Goal: Contribute content: Add original content to the website for others to see

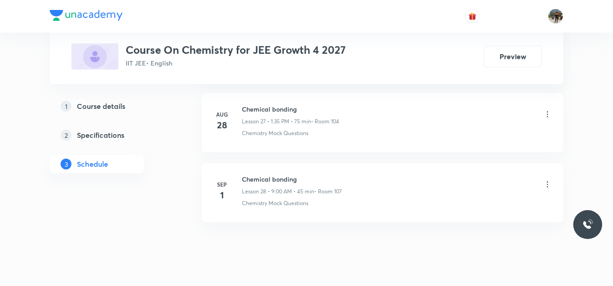
scroll to position [2383, 0]
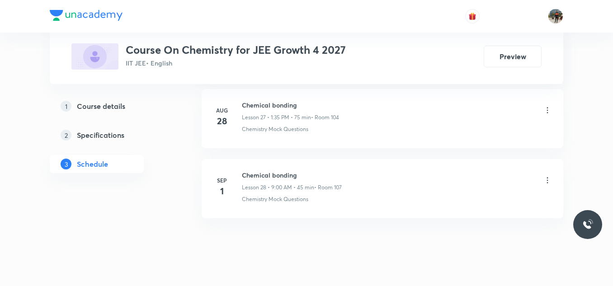
click at [265, 180] on div "Chemical bonding Lesson 28 • 9:00 AM • 45 min • Room 107" at bounding box center [292, 180] width 100 height 21
click at [259, 178] on h6 "Chemical bonding" at bounding box center [292, 174] width 100 height 9
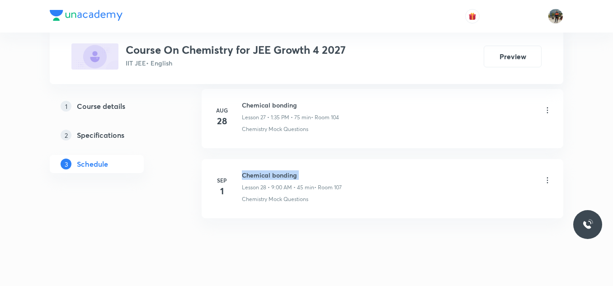
copy h6 "Chemical bonding"
click at [259, 178] on h6 "Chemical bonding" at bounding box center [292, 174] width 100 height 9
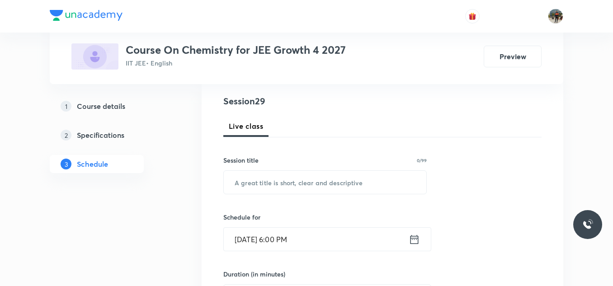
scroll to position [90, 0]
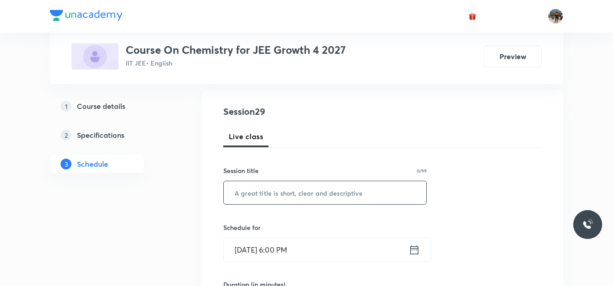
click at [264, 193] on input "text" at bounding box center [325, 192] width 202 height 23
paste input "Chemical bonding"
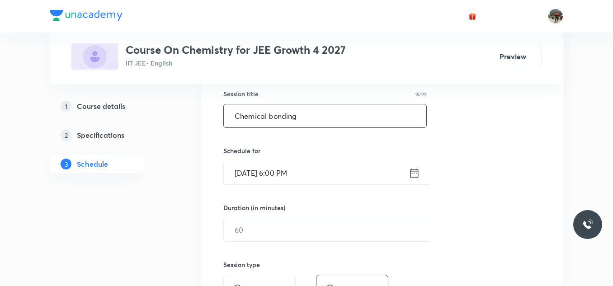
scroll to position [181, 0]
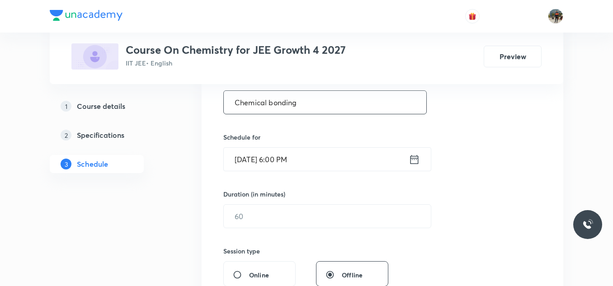
type input "Chemical bonding"
click at [415, 157] on icon at bounding box center [414, 159] width 11 height 13
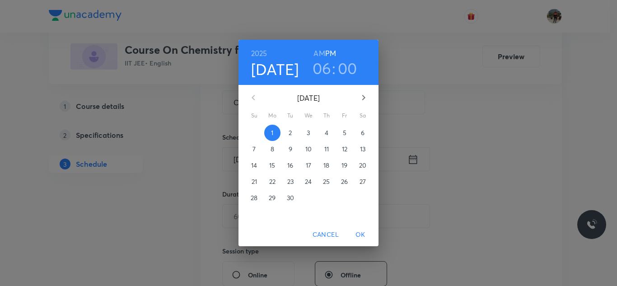
click at [292, 128] on button "2" at bounding box center [290, 133] width 16 height 16
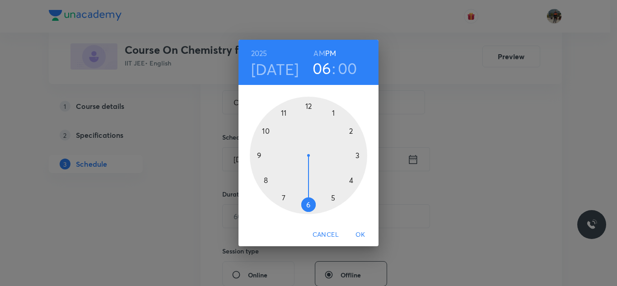
click at [318, 53] on h6 "AM" at bounding box center [319, 53] width 11 height 13
click at [265, 180] on div at bounding box center [309, 156] width 118 height 118
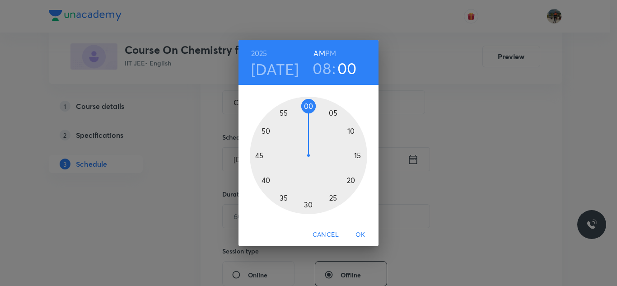
click at [259, 155] on div at bounding box center [309, 156] width 118 height 118
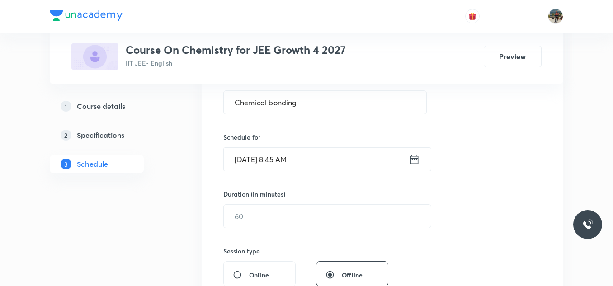
scroll to position [226, 0]
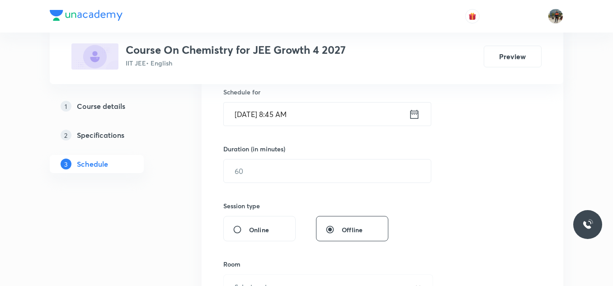
click at [272, 183] on div "Session 29 Live class Session title 16/99 Chemical bonding ​ Schedule for Sep 2…" at bounding box center [382, 181] width 318 height 424
click at [266, 173] on input "text" at bounding box center [327, 171] width 207 height 23
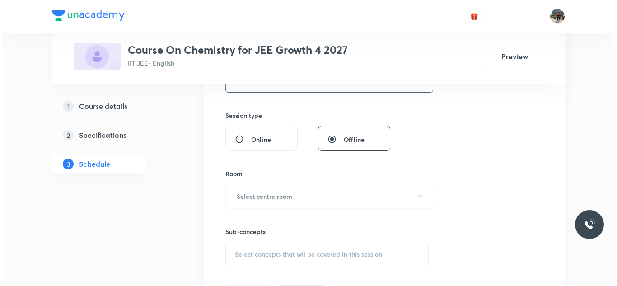
scroll to position [362, 0]
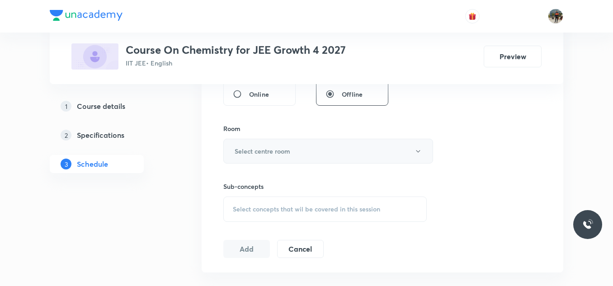
type input "70"
click at [246, 147] on h6 "Select centre room" at bounding box center [263, 150] width 56 height 9
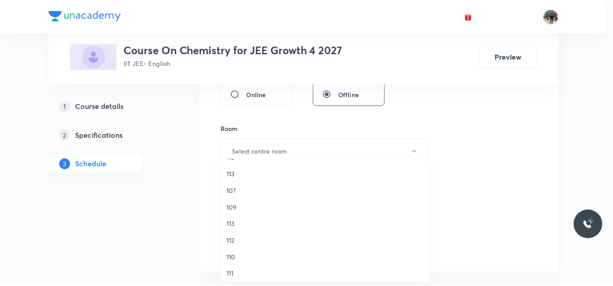
scroll to position [168, 0]
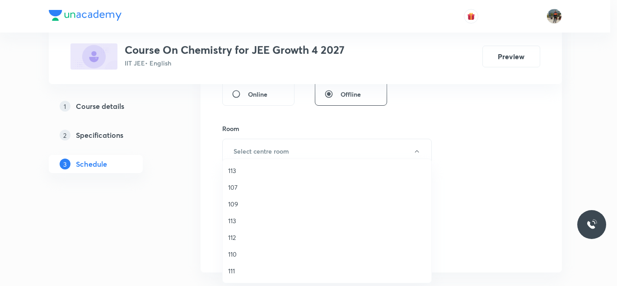
click at [230, 187] on span "107" at bounding box center [327, 187] width 198 height 9
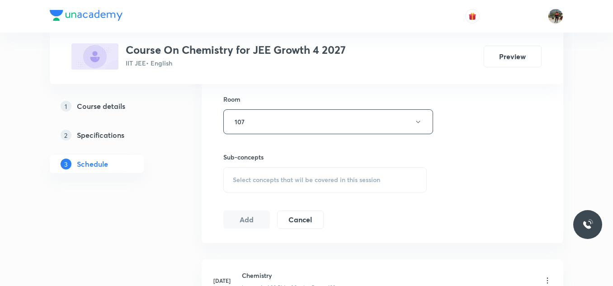
scroll to position [407, 0]
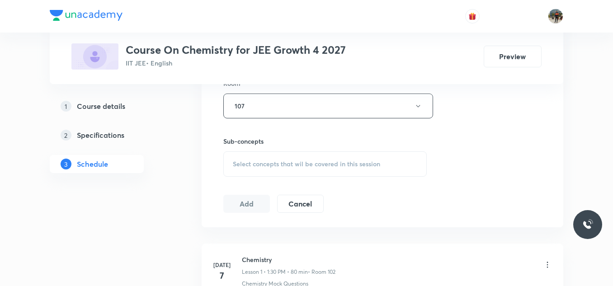
click at [239, 161] on span "Select concepts that wil be covered in this session" at bounding box center [306, 163] width 147 height 7
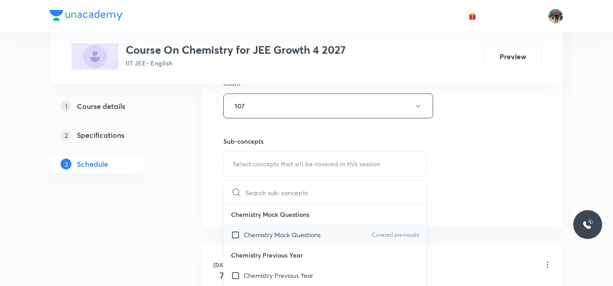
click at [234, 235] on input "checkbox" at bounding box center [237, 234] width 13 height 9
checkbox input "true"
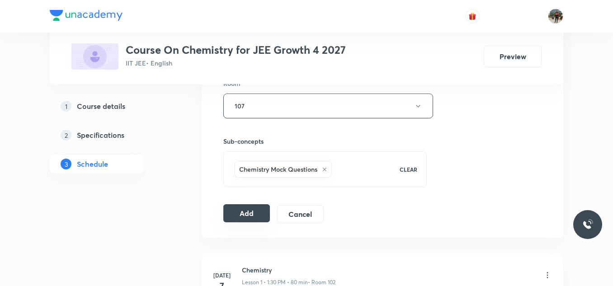
click at [252, 211] on button "Add" at bounding box center [246, 213] width 47 height 18
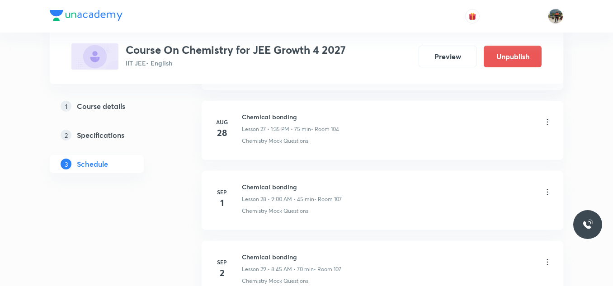
scroll to position [2055, 0]
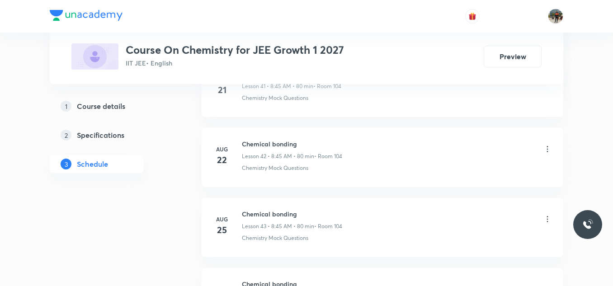
scroll to position [3731, 0]
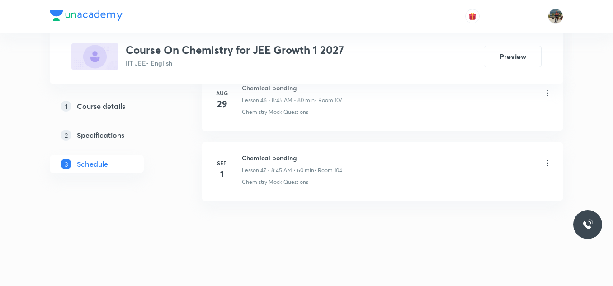
click at [266, 154] on h6 "Chemical bonding" at bounding box center [292, 157] width 100 height 9
copy h6 "Chemical bonding"
click at [266, 154] on h6 "Chemical bonding" at bounding box center [292, 157] width 100 height 9
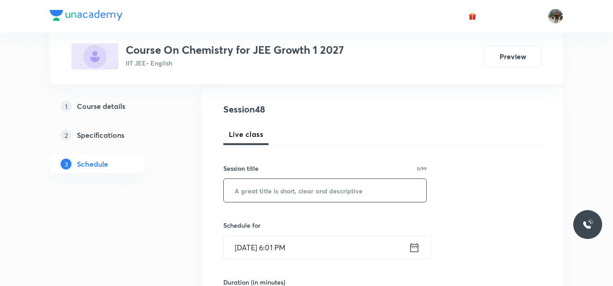
scroll to position [90, 0]
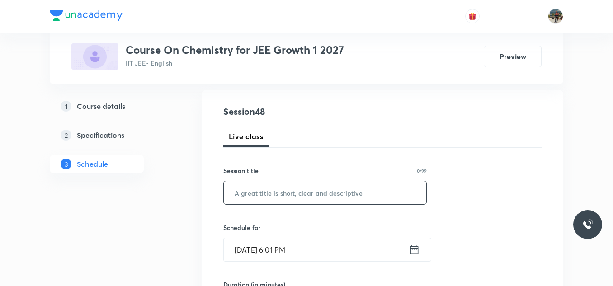
click at [278, 196] on input "text" at bounding box center [325, 192] width 202 height 23
paste input "Chemical bonding"
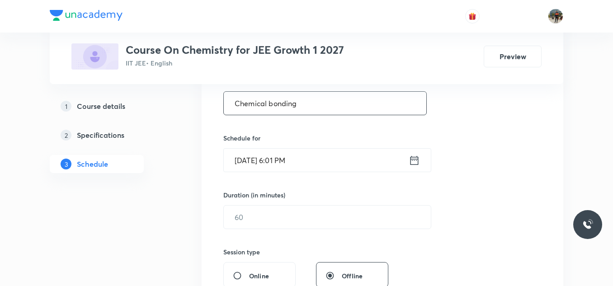
scroll to position [181, 0]
type input "Chemical bonding"
click at [415, 155] on icon at bounding box center [414, 159] width 11 height 13
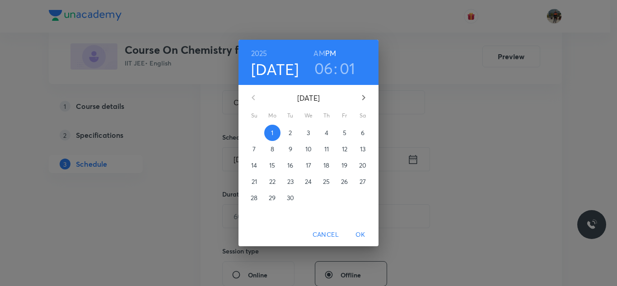
click at [289, 130] on p "2" at bounding box center [290, 132] width 3 height 9
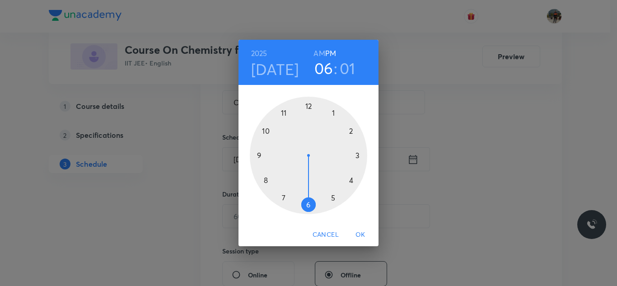
click at [321, 50] on h6 "AM" at bounding box center [319, 53] width 11 height 13
click at [266, 179] on div at bounding box center [309, 156] width 118 height 118
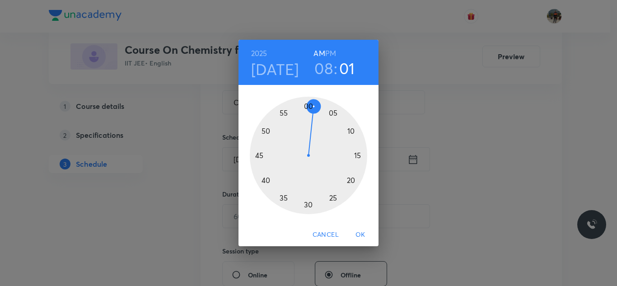
click at [260, 156] on div at bounding box center [309, 156] width 118 height 118
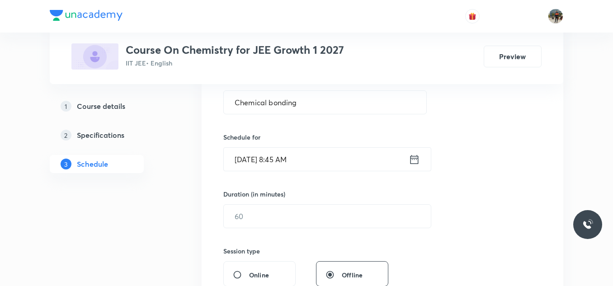
scroll to position [226, 0]
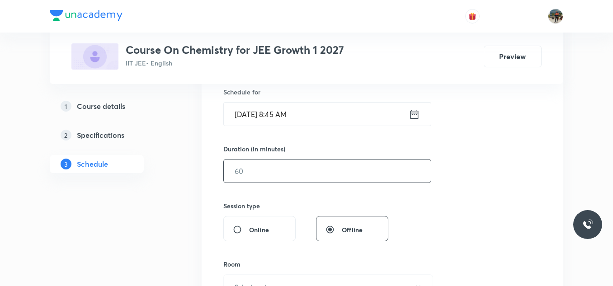
click at [263, 168] on input "text" at bounding box center [327, 171] width 207 height 23
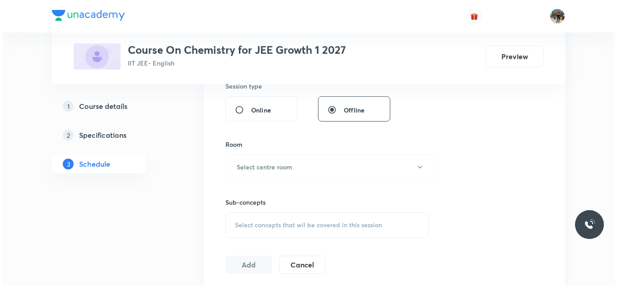
scroll to position [362, 0]
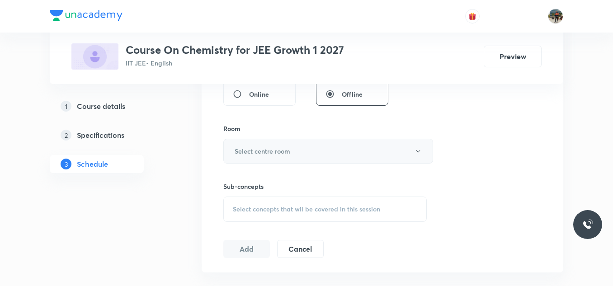
type input "70"
click at [248, 149] on h6 "Select centre room" at bounding box center [263, 150] width 56 height 9
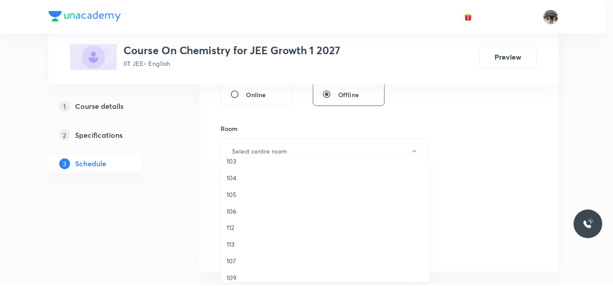
scroll to position [77, 0]
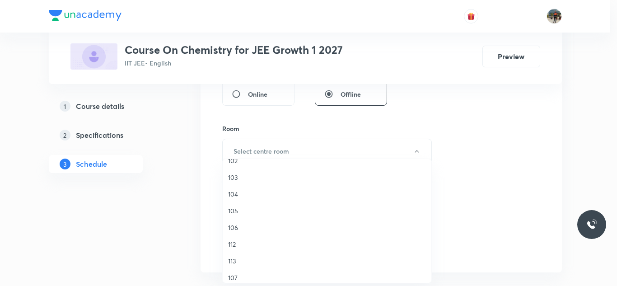
click at [236, 193] on span "104" at bounding box center [327, 193] width 198 height 9
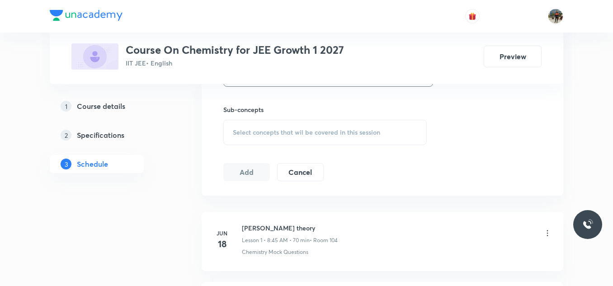
scroll to position [452, 0]
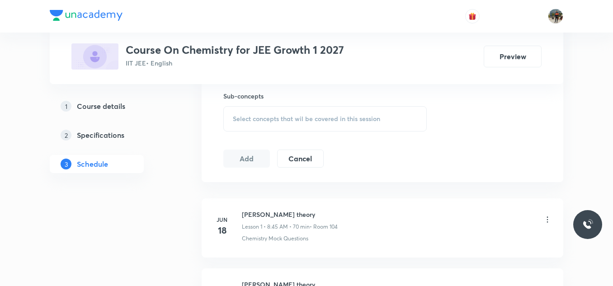
click at [245, 117] on span "Select concepts that wil be covered in this session" at bounding box center [306, 118] width 147 height 7
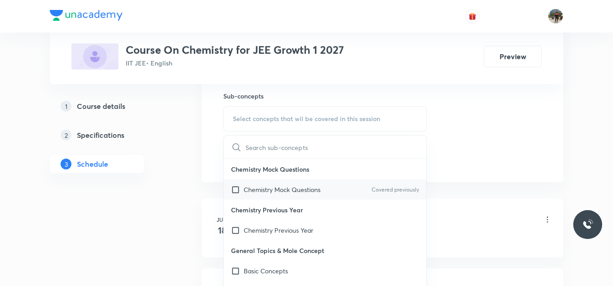
click at [233, 190] on input "checkbox" at bounding box center [237, 189] width 13 height 9
checkbox input "true"
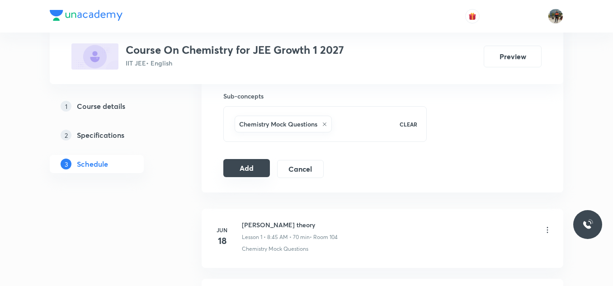
click at [235, 171] on button "Add" at bounding box center [246, 168] width 47 height 18
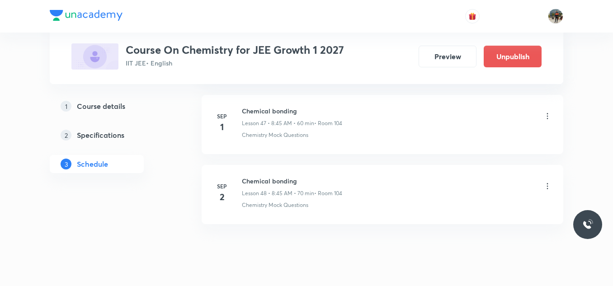
scroll to position [3386, 0]
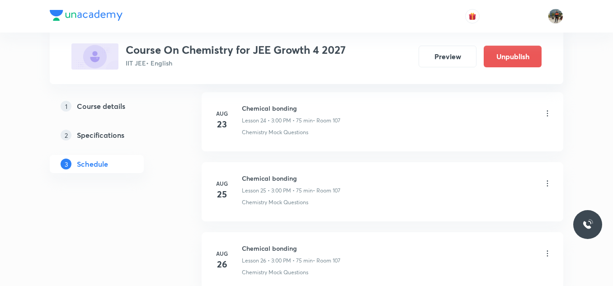
scroll to position [2470, 0]
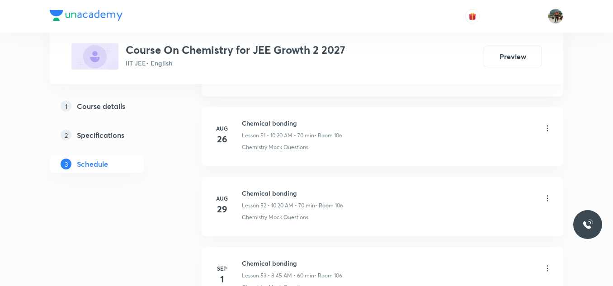
scroll to position [4151, 0]
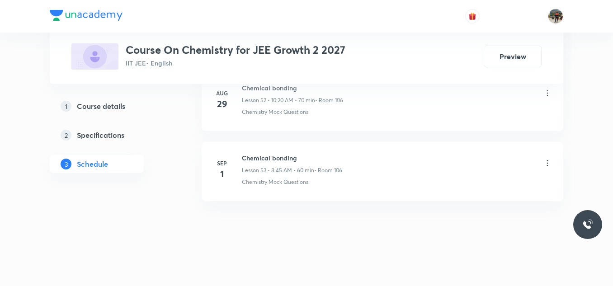
click at [283, 158] on h6 "Chemical bonding" at bounding box center [292, 157] width 100 height 9
copy h6 "Chemical bonding"
click at [283, 158] on h6 "Chemical bonding" at bounding box center [292, 157] width 100 height 9
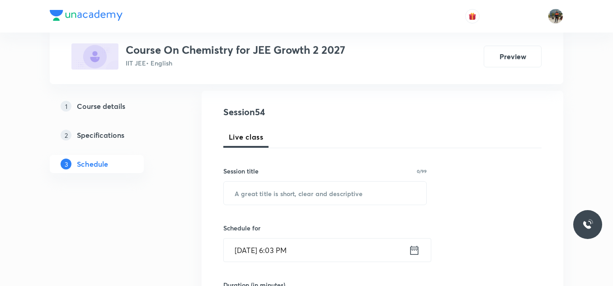
scroll to position [90, 0]
click at [277, 195] on input "text" at bounding box center [325, 192] width 202 height 23
paste input "Chemical bonding"
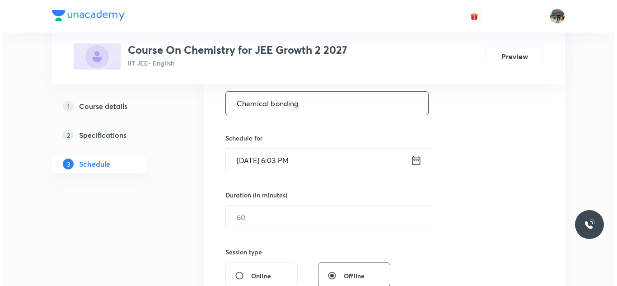
scroll to position [181, 0]
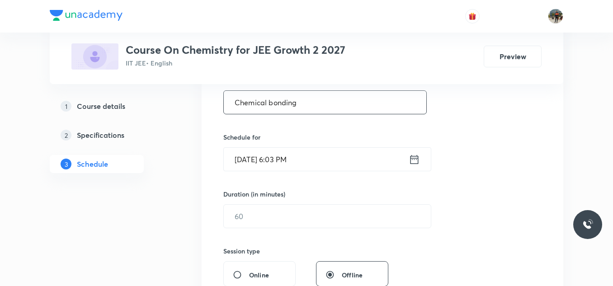
type input "Chemical bonding"
click at [416, 158] on icon at bounding box center [414, 159] width 8 height 9
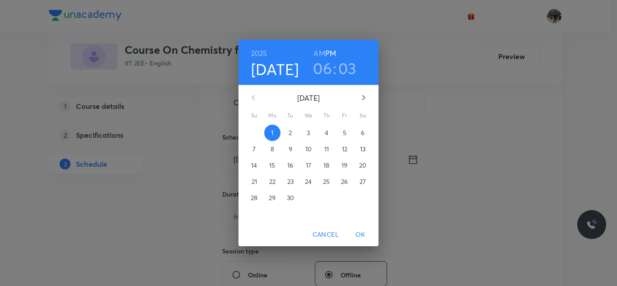
click at [291, 131] on p "2" at bounding box center [290, 132] width 3 height 9
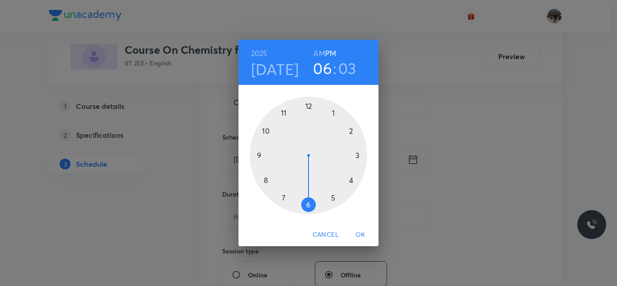
click at [313, 49] on div "2025 Sep 2 06 : 03 AM PM" at bounding box center [309, 62] width 126 height 31
click at [329, 51] on h6 "PM" at bounding box center [330, 53] width 11 height 13
click at [312, 54] on div "2025 Sep 2 06 : 03 AM PM" at bounding box center [309, 62] width 126 height 31
click at [321, 53] on h6 "AM" at bounding box center [319, 53] width 11 height 13
click at [266, 181] on div at bounding box center [309, 156] width 118 height 118
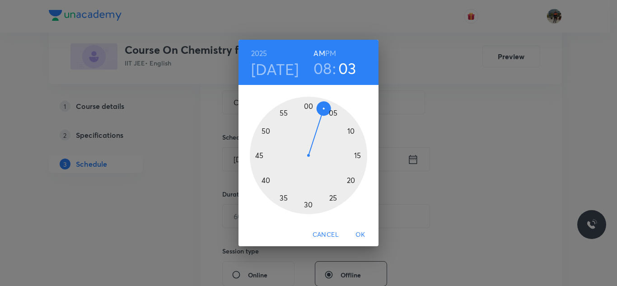
click at [260, 154] on div at bounding box center [309, 156] width 118 height 118
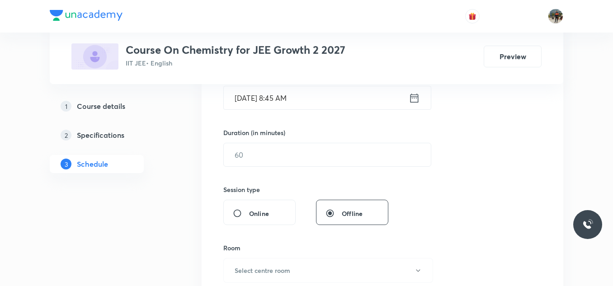
scroll to position [226, 0]
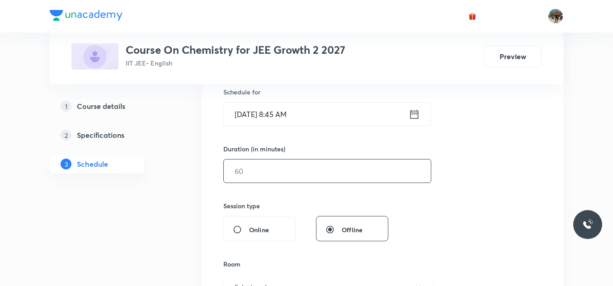
click at [278, 164] on input "text" at bounding box center [327, 171] width 207 height 23
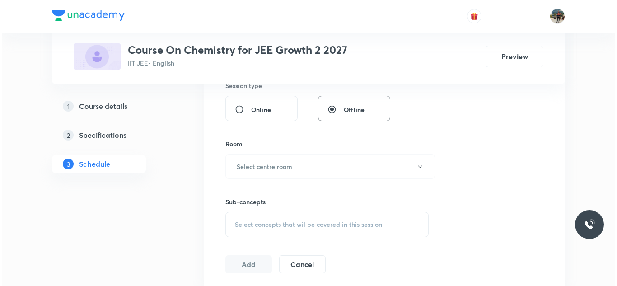
scroll to position [362, 0]
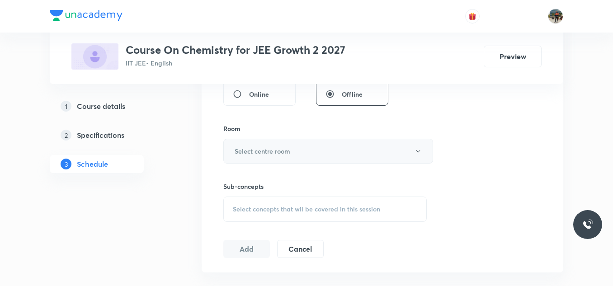
type input "70"
click at [229, 144] on button "Select centre room" at bounding box center [328, 151] width 210 height 25
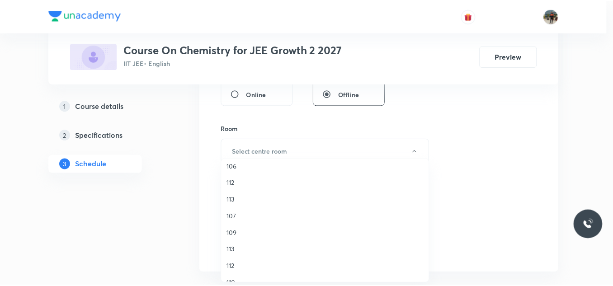
scroll to position [122, 0]
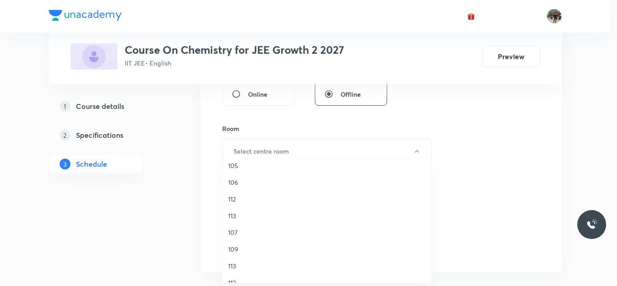
click at [235, 183] on span "106" at bounding box center [327, 182] width 198 height 9
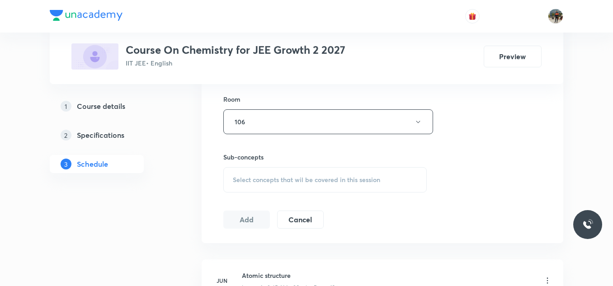
scroll to position [407, 0]
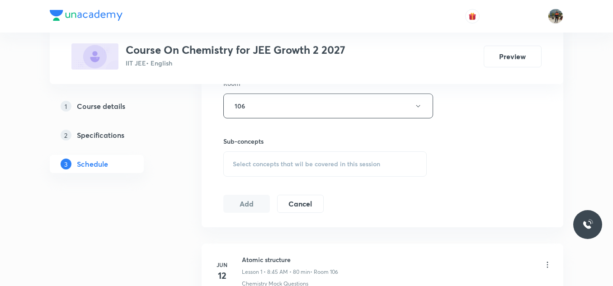
click at [241, 164] on span "Select concepts that wil be covered in this session" at bounding box center [306, 163] width 147 height 7
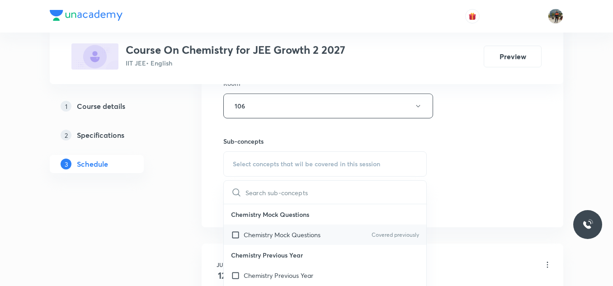
click at [235, 236] on input "checkbox" at bounding box center [237, 234] width 13 height 9
checkbox input "true"
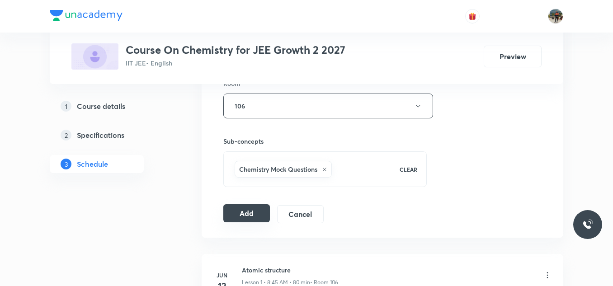
click at [242, 220] on button "Add" at bounding box center [246, 213] width 47 height 18
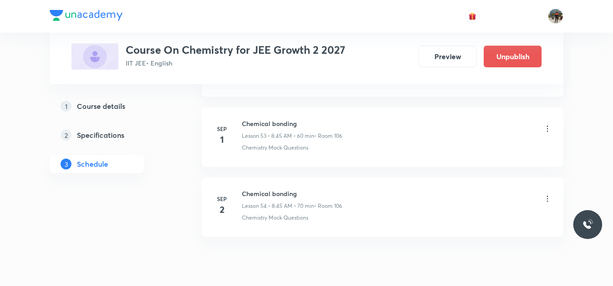
scroll to position [3806, 0]
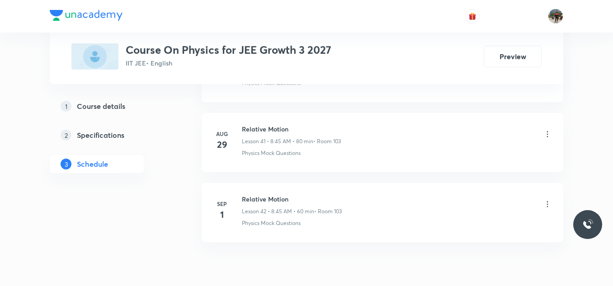
scroll to position [3439, 0]
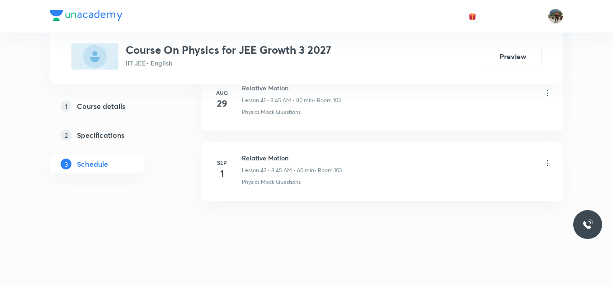
click at [249, 154] on h6 "Relative Motion" at bounding box center [292, 157] width 100 height 9
copy h6 "Relative Motion"
click at [249, 154] on h6 "Relative Motion" at bounding box center [292, 157] width 100 height 9
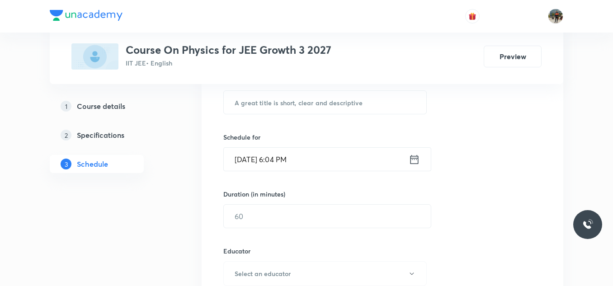
scroll to position [136, 0]
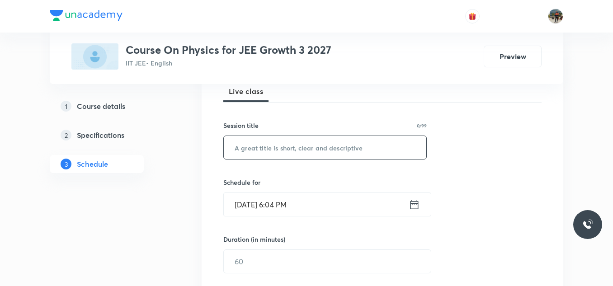
click at [297, 149] on input "text" at bounding box center [325, 147] width 202 height 23
paste input "Relative Motion"
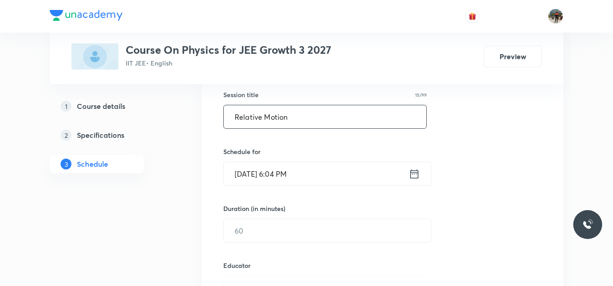
scroll to position [181, 0]
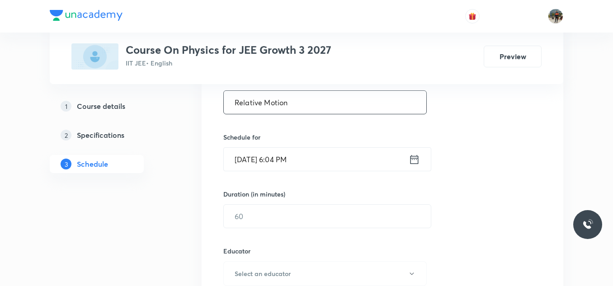
type input "Relative Motion"
click at [413, 160] on icon at bounding box center [414, 159] width 8 height 9
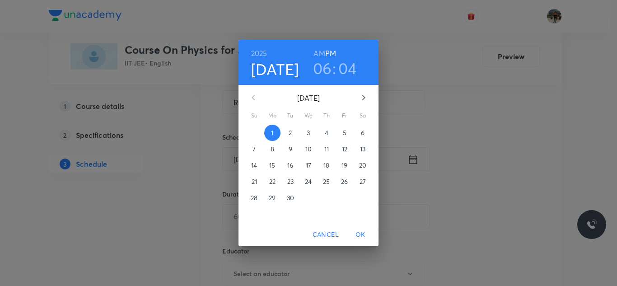
click at [290, 135] on p "2" at bounding box center [290, 132] width 3 height 9
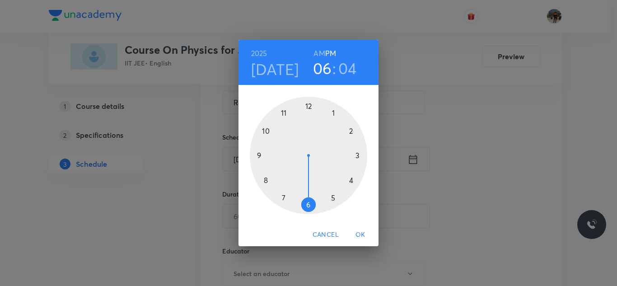
click at [320, 54] on h6 "AM" at bounding box center [319, 53] width 11 height 13
click at [266, 179] on div at bounding box center [309, 156] width 118 height 118
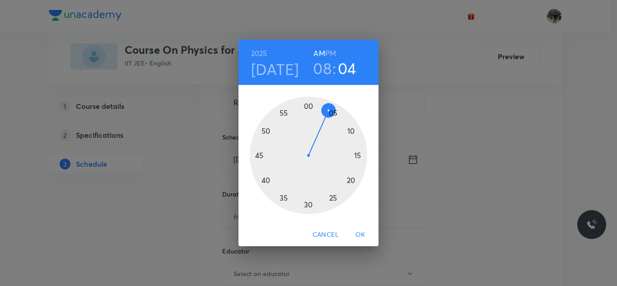
click at [259, 155] on div at bounding box center [309, 156] width 118 height 118
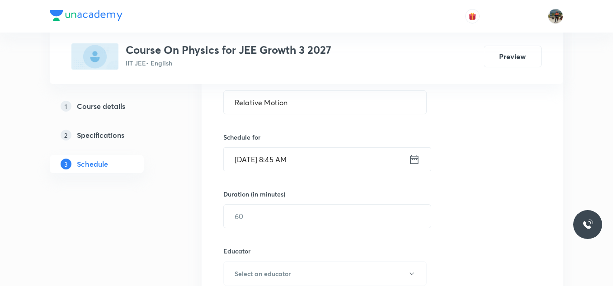
scroll to position [226, 0]
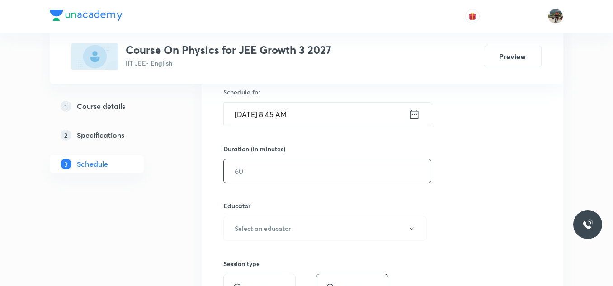
click at [272, 173] on input "text" at bounding box center [327, 171] width 207 height 23
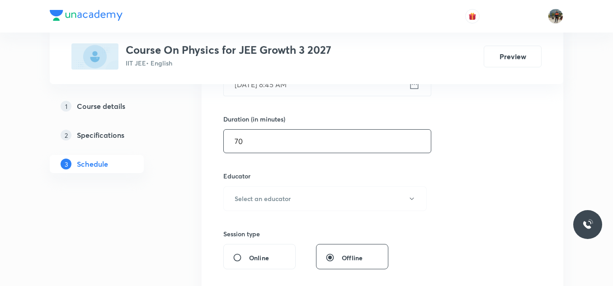
scroll to position [271, 0]
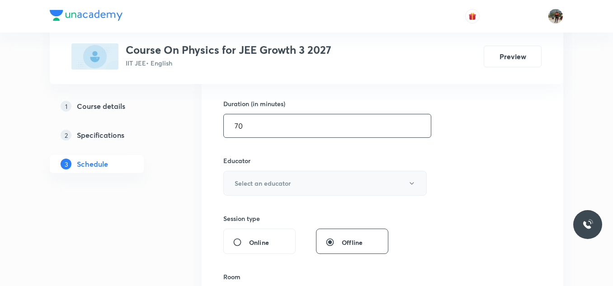
type input "70"
click at [259, 180] on h6 "Select an educator" at bounding box center [263, 183] width 56 height 9
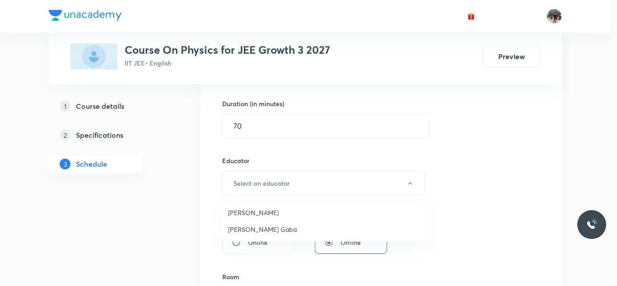
click at [234, 225] on span "Arpit Gaba" at bounding box center [327, 229] width 198 height 9
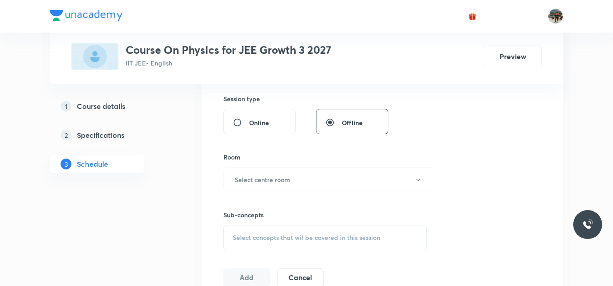
scroll to position [407, 0]
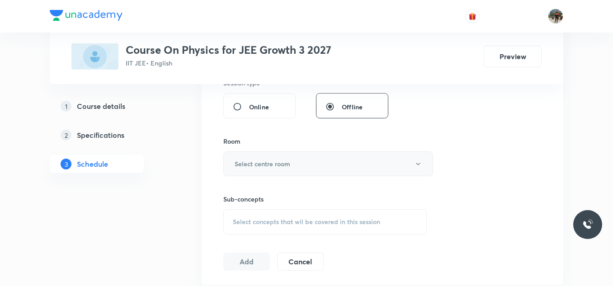
click at [263, 160] on h6 "Select centre room" at bounding box center [263, 163] width 56 height 9
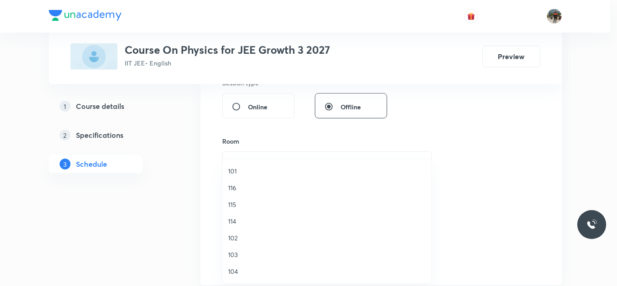
click at [233, 254] on span "103" at bounding box center [327, 254] width 198 height 9
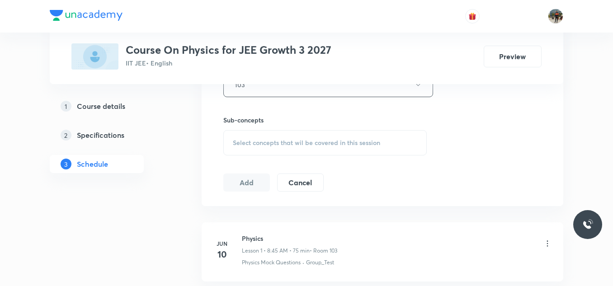
scroll to position [497, 0]
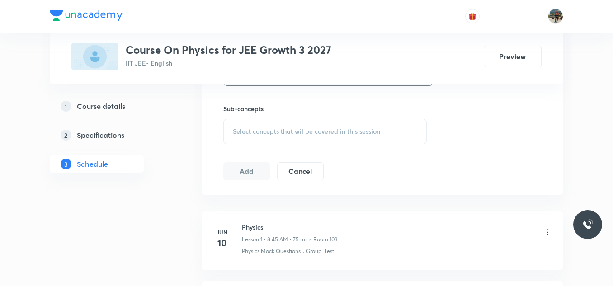
click at [238, 125] on div "Select concepts that wil be covered in this session" at bounding box center [324, 131] width 203 height 25
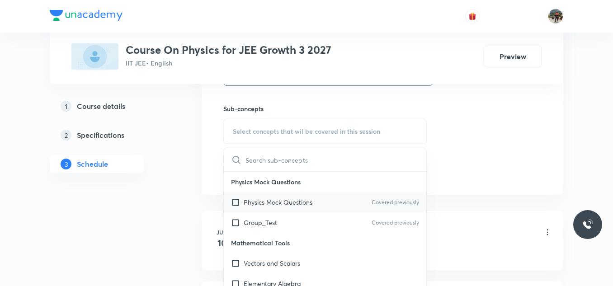
click at [237, 201] on input "checkbox" at bounding box center [237, 202] width 13 height 9
checkbox input "true"
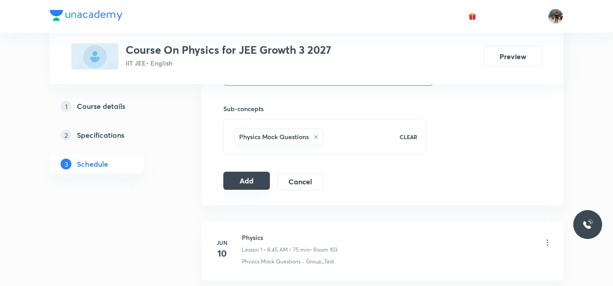
click at [259, 179] on button "Add" at bounding box center [246, 181] width 47 height 18
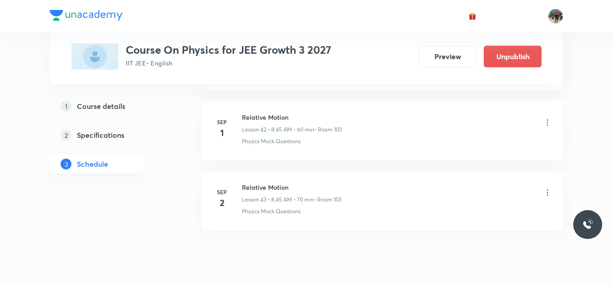
scroll to position [3036, 0]
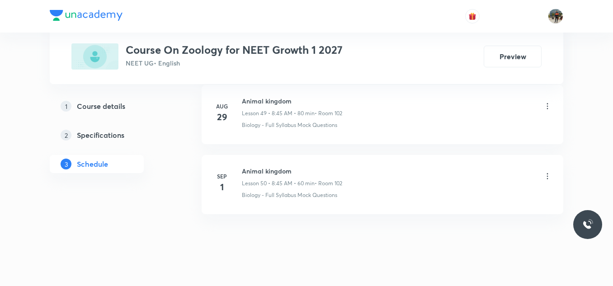
scroll to position [3941, 0]
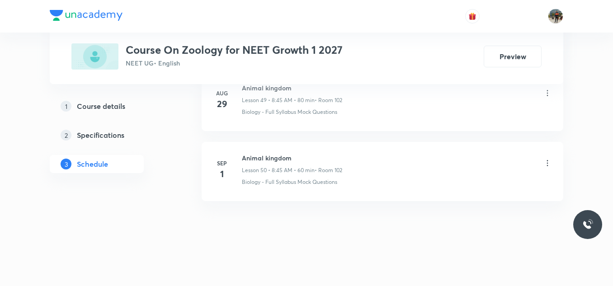
click at [263, 160] on h6 "Animal kingdom" at bounding box center [292, 157] width 100 height 9
copy h6 "Animal kingdom"
click at [263, 160] on h6 "Animal kingdom" at bounding box center [292, 157] width 100 height 9
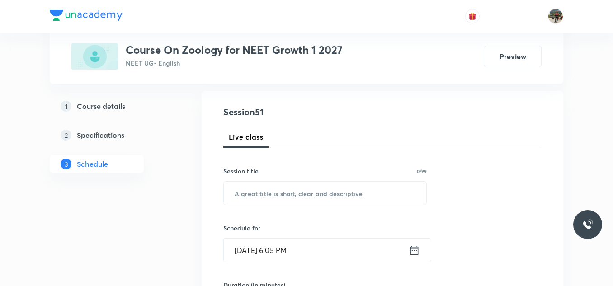
scroll to position [90, 0]
click at [268, 193] on input "text" at bounding box center [325, 192] width 202 height 23
paste input "Animal kingdom"
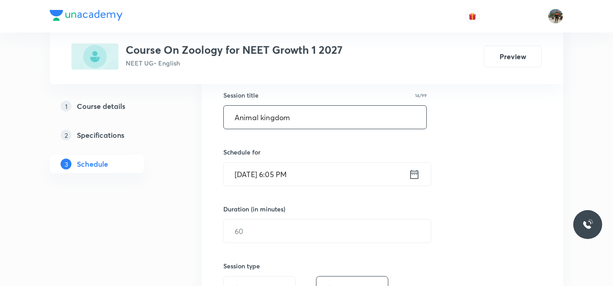
scroll to position [181, 0]
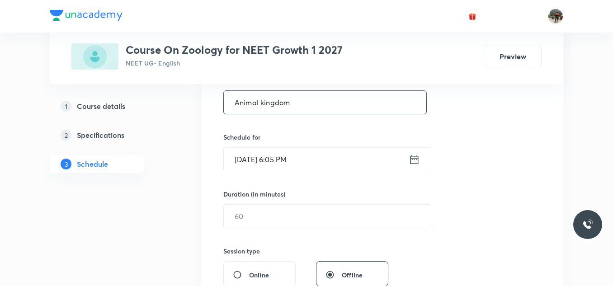
type input "Animal kingdom"
click at [413, 157] on icon at bounding box center [414, 159] width 11 height 13
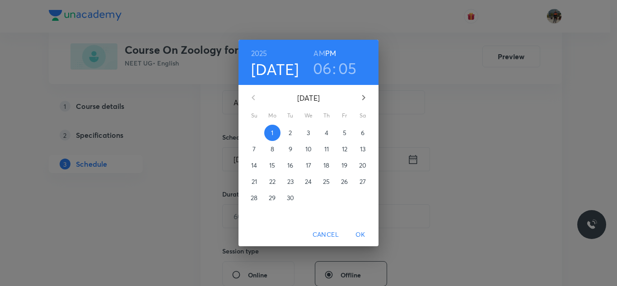
click at [296, 129] on span "2" at bounding box center [290, 132] width 16 height 9
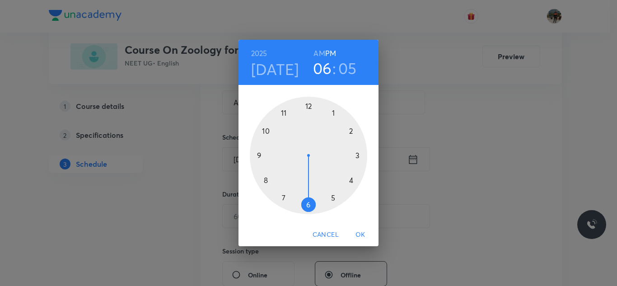
click at [325, 51] on h6 "PM" at bounding box center [330, 53] width 11 height 13
click at [318, 58] on h6 "AM" at bounding box center [319, 53] width 11 height 13
click at [265, 178] on div at bounding box center [309, 156] width 118 height 118
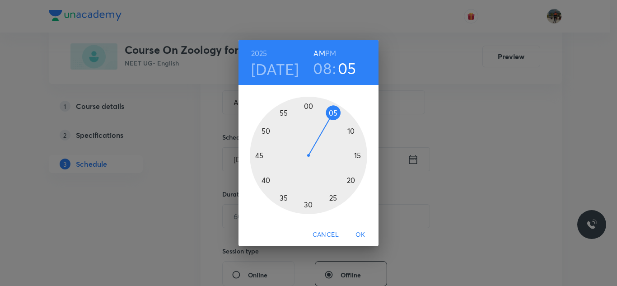
click at [259, 154] on div at bounding box center [309, 156] width 118 height 118
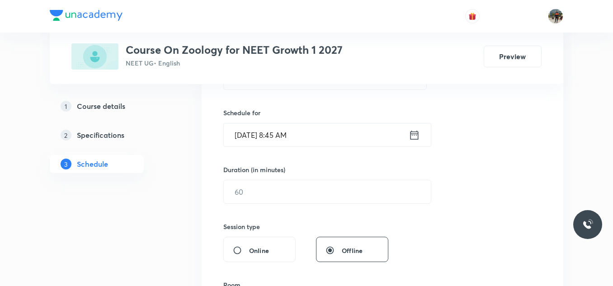
scroll to position [226, 0]
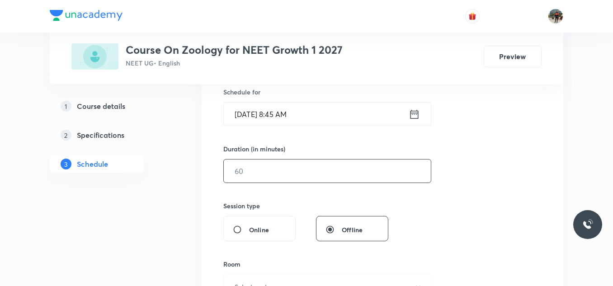
click at [263, 179] on input "text" at bounding box center [327, 171] width 207 height 23
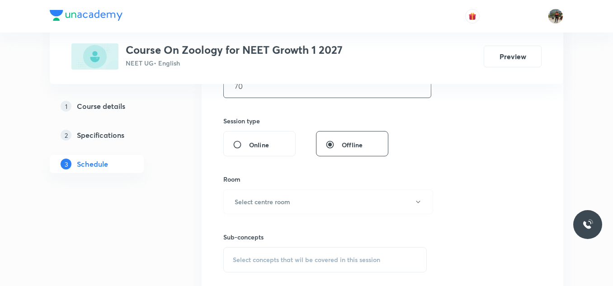
scroll to position [362, 0]
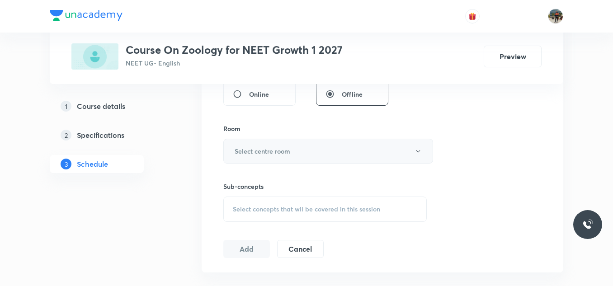
type input "70"
click at [236, 144] on button "Select centre room" at bounding box center [328, 151] width 210 height 25
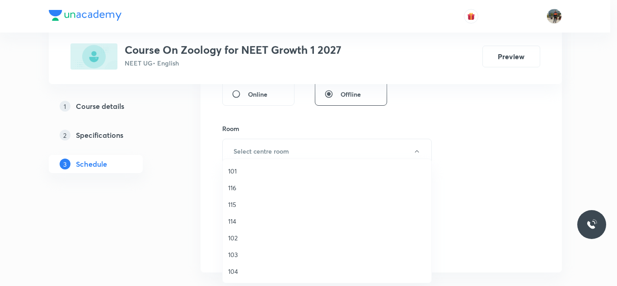
click at [232, 238] on span "102" at bounding box center [327, 237] width 198 height 9
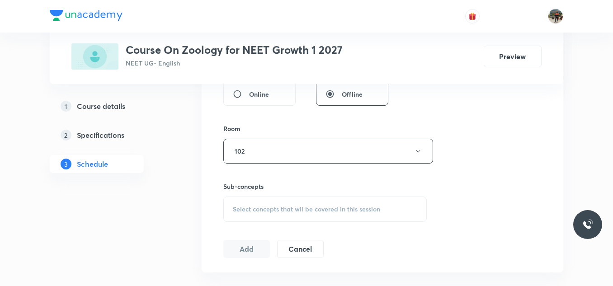
scroll to position [407, 0]
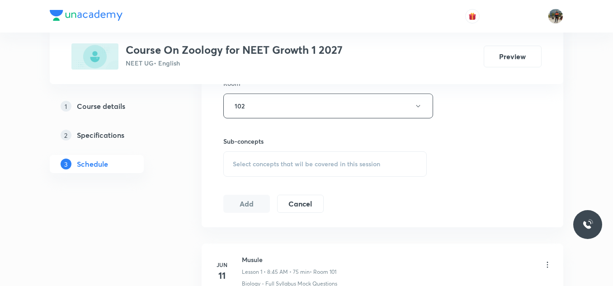
click at [240, 157] on div "Select concepts that wil be covered in this session" at bounding box center [324, 163] width 203 height 25
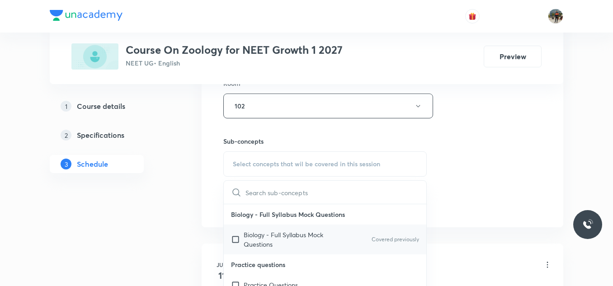
click at [234, 238] on input "checkbox" at bounding box center [237, 239] width 13 height 19
checkbox input "true"
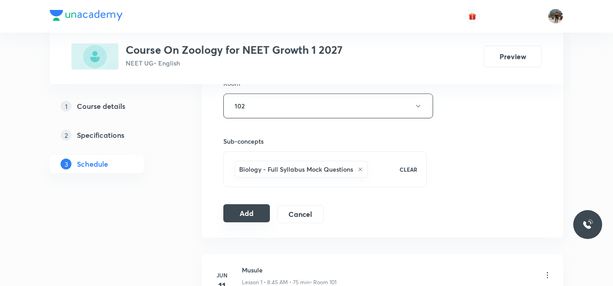
click at [241, 211] on button "Add" at bounding box center [246, 213] width 47 height 18
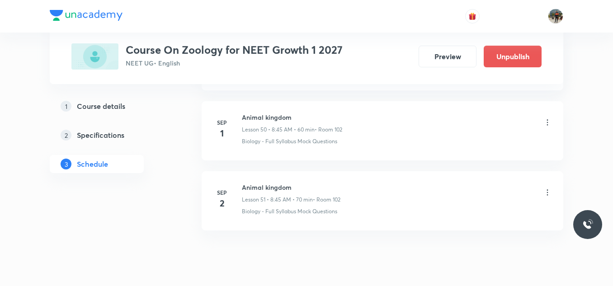
scroll to position [3596, 0]
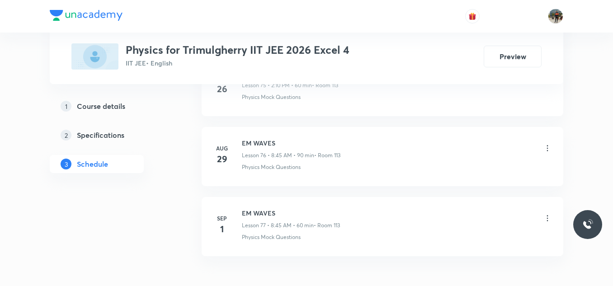
scroll to position [5890, 0]
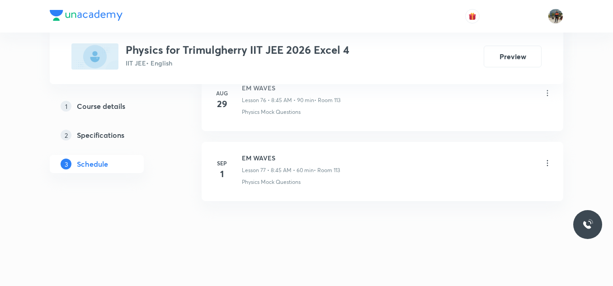
click at [267, 160] on h6 "EM WAVES" at bounding box center [291, 157] width 98 height 9
copy h6 "EM WAVES"
click at [267, 160] on h6 "EM WAVES" at bounding box center [291, 157] width 98 height 9
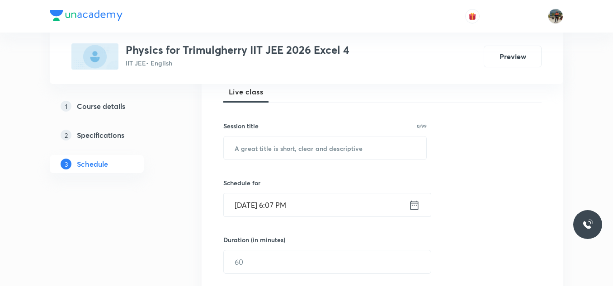
scroll to position [136, 0]
click at [277, 150] on input "text" at bounding box center [325, 147] width 202 height 23
paste input "EM WAVES"
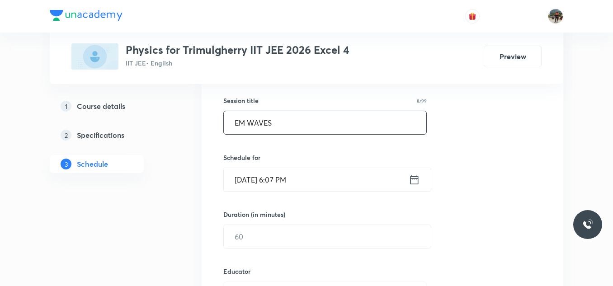
scroll to position [181, 0]
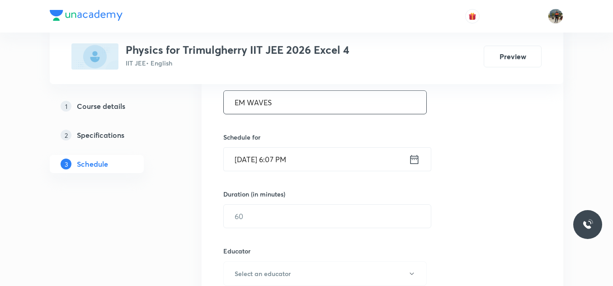
type input "EM WAVES"
click at [413, 159] on icon at bounding box center [414, 159] width 11 height 13
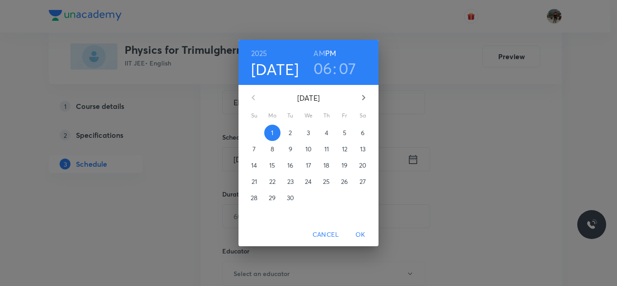
click at [291, 136] on p "2" at bounding box center [290, 132] width 3 height 9
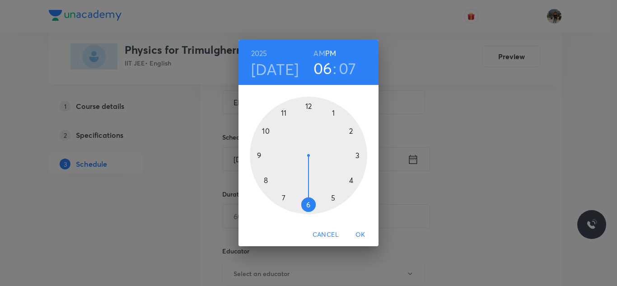
click at [314, 52] on h6 "AM" at bounding box center [319, 53] width 11 height 13
click at [265, 180] on div at bounding box center [309, 156] width 118 height 118
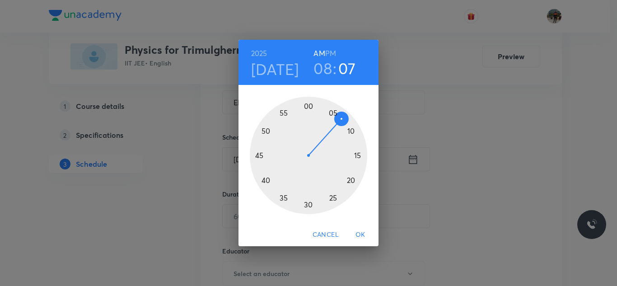
click at [261, 155] on div at bounding box center [309, 156] width 118 height 118
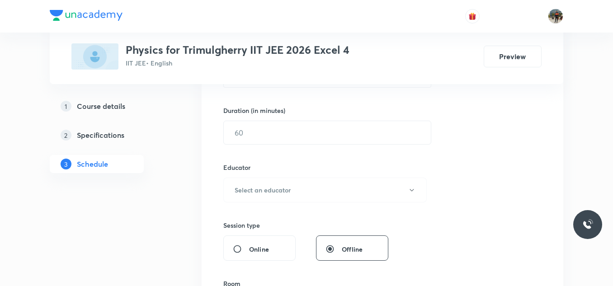
scroll to position [271, 0]
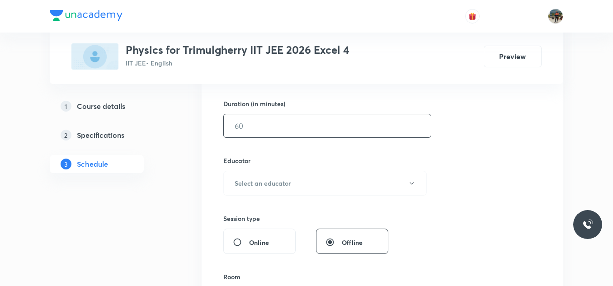
click at [255, 134] on input "text" at bounding box center [327, 125] width 207 height 23
type input "70"
click at [252, 182] on h6 "Select an educator" at bounding box center [263, 183] width 56 height 9
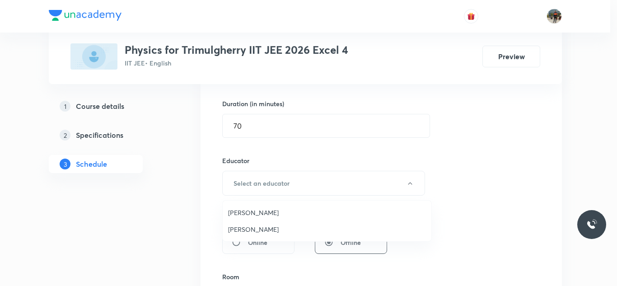
click at [236, 214] on span "Rajesh Vuddavolu" at bounding box center [327, 212] width 198 height 9
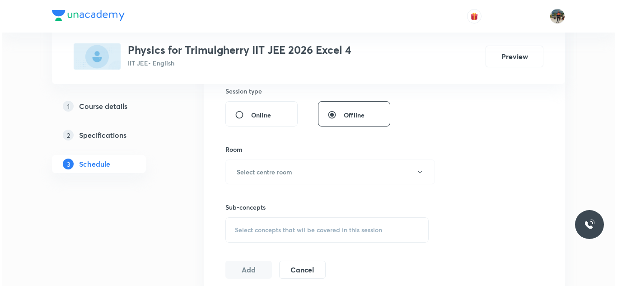
scroll to position [407, 0]
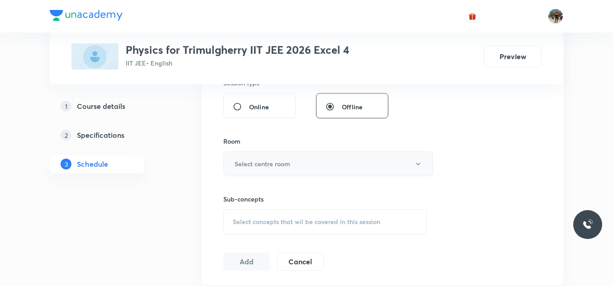
click at [250, 161] on h6 "Select centre room" at bounding box center [263, 163] width 56 height 9
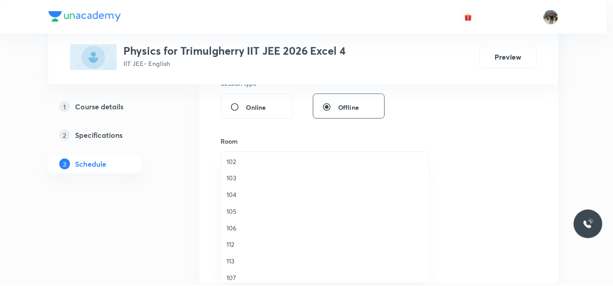
scroll to position [90, 0]
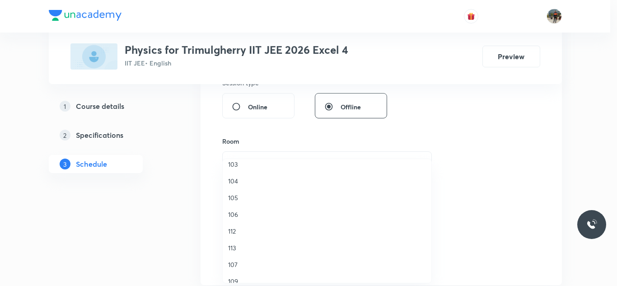
click at [229, 250] on span "113" at bounding box center [327, 247] width 198 height 9
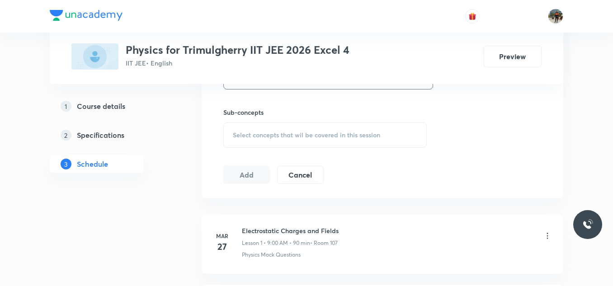
scroll to position [497, 0]
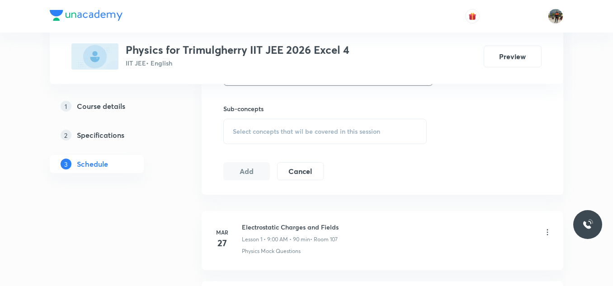
click at [240, 137] on div "Select concepts that wil be covered in this session" at bounding box center [324, 131] width 203 height 25
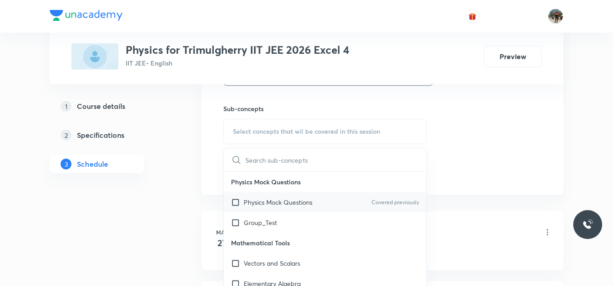
click at [233, 202] on input "checkbox" at bounding box center [237, 202] width 13 height 9
checkbox input "true"
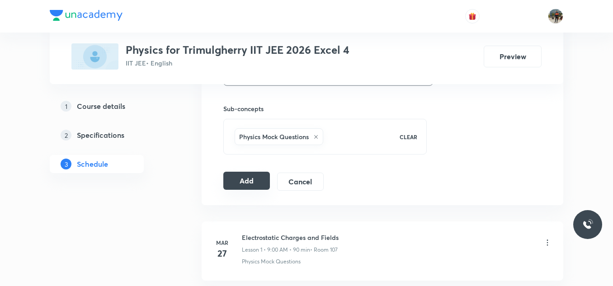
click at [243, 181] on button "Add" at bounding box center [246, 181] width 47 height 18
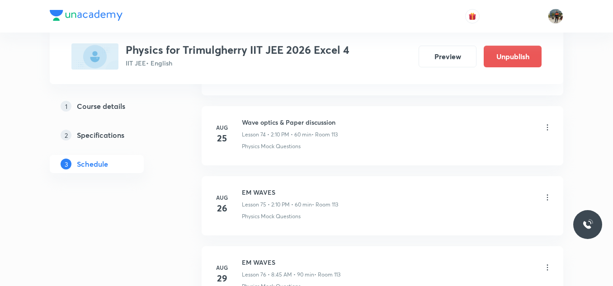
scroll to position [5487, 0]
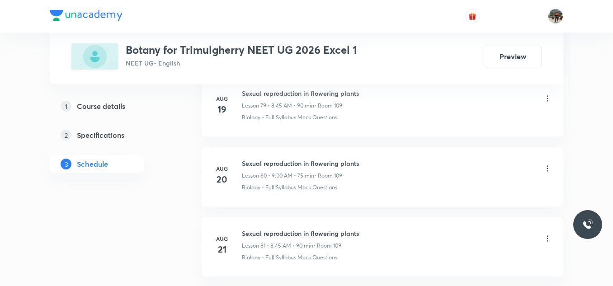
scroll to position [6533, 0]
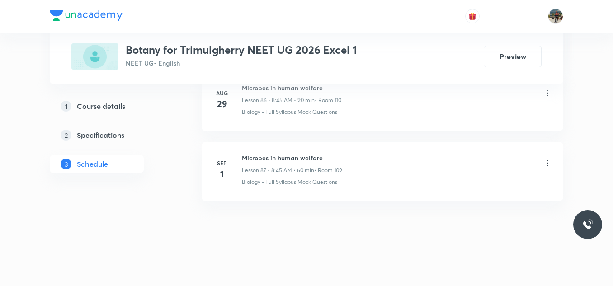
click at [263, 155] on h6 "Microbes in human welfare" at bounding box center [292, 157] width 100 height 9
copy h6 "Microbes in human welfare"
click at [263, 155] on h6 "Microbes in human welfare" at bounding box center [292, 157] width 100 height 9
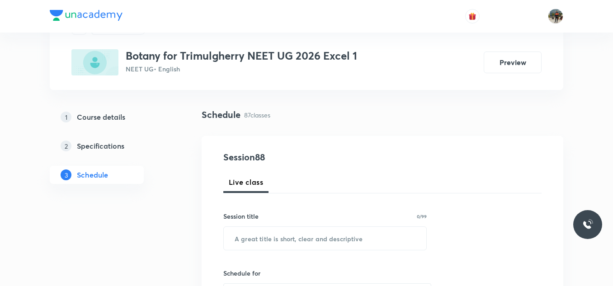
scroll to position [136, 0]
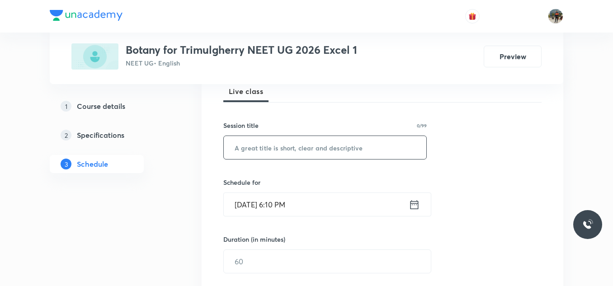
click at [299, 155] on input "text" at bounding box center [325, 147] width 202 height 23
paste input "Microbes in human welfare"
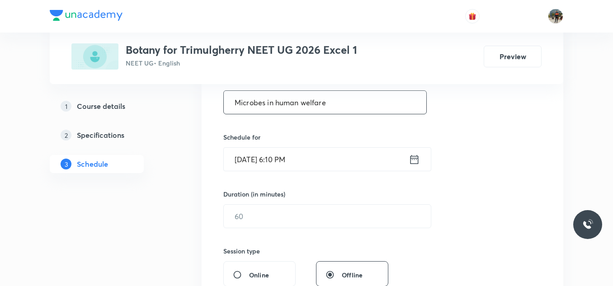
type input "Microbes in human welfare"
click at [412, 161] on icon at bounding box center [414, 159] width 11 height 13
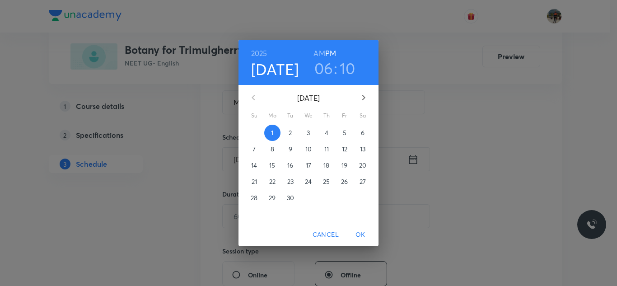
click at [291, 134] on p "2" at bounding box center [290, 132] width 3 height 9
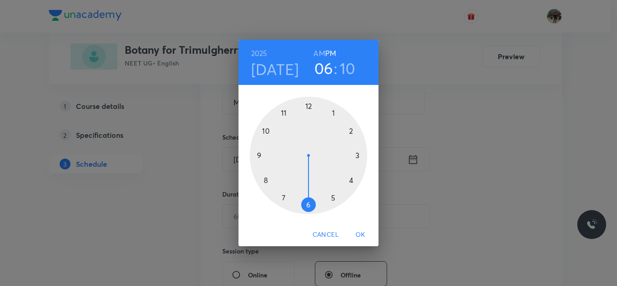
click at [315, 54] on h6 "AM" at bounding box center [319, 53] width 11 height 13
click at [265, 182] on div at bounding box center [309, 156] width 118 height 118
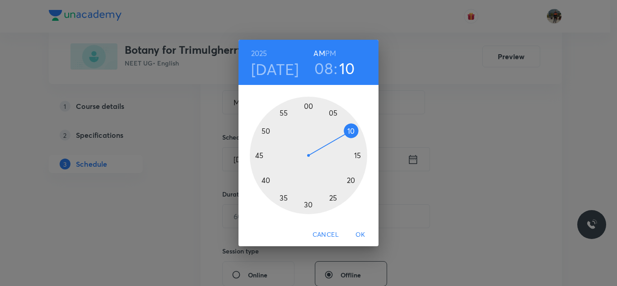
click at [262, 156] on div at bounding box center [309, 156] width 118 height 118
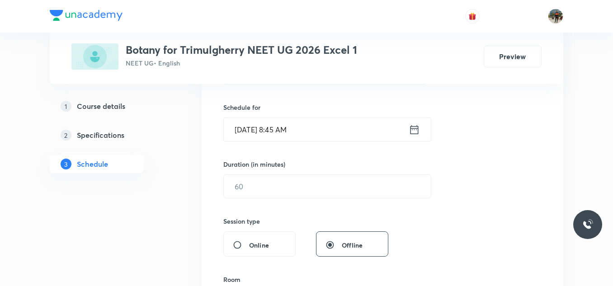
scroll to position [226, 0]
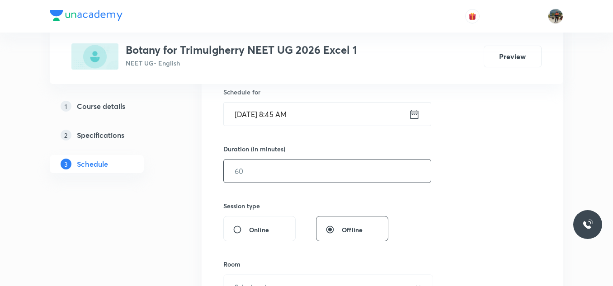
click at [267, 172] on input "text" at bounding box center [327, 171] width 207 height 23
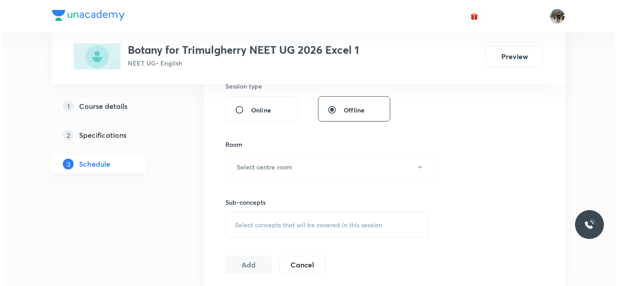
scroll to position [362, 0]
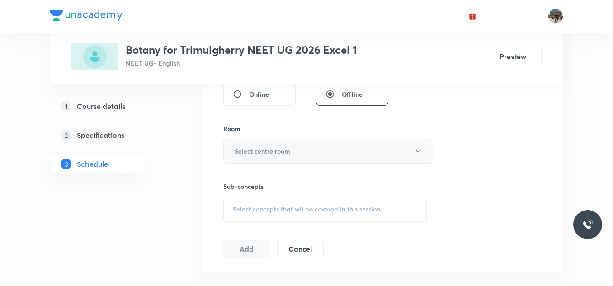
type input "70"
click at [258, 148] on h6 "Select centre room" at bounding box center [263, 150] width 56 height 9
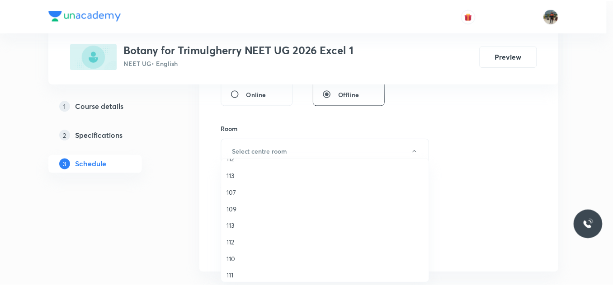
scroll to position [168, 0]
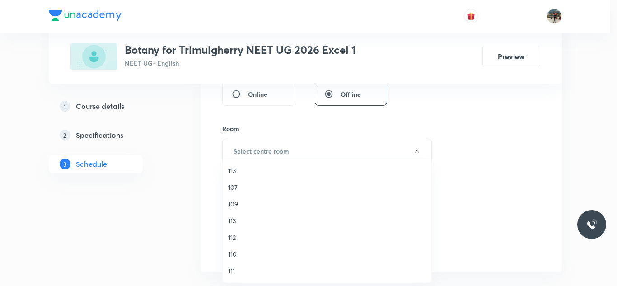
click at [232, 205] on span "109" at bounding box center [327, 203] width 198 height 9
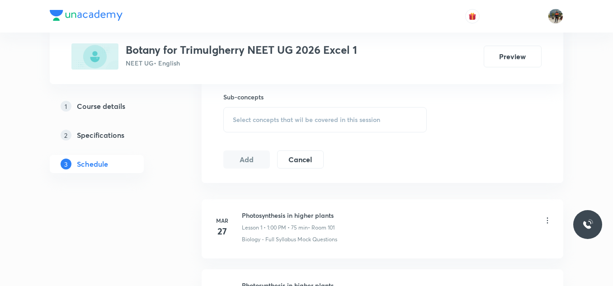
scroll to position [452, 0]
click at [243, 113] on div "Select concepts that wil be covered in this session" at bounding box center [324, 118] width 203 height 25
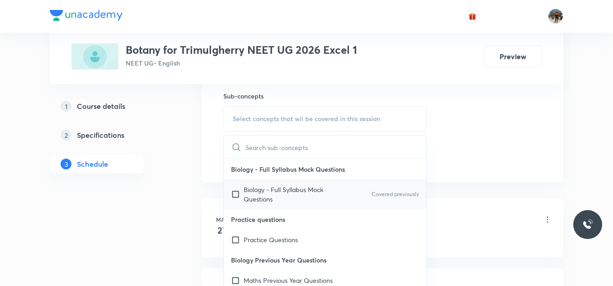
click at [233, 194] on input "checkbox" at bounding box center [237, 194] width 13 height 19
checkbox input "true"
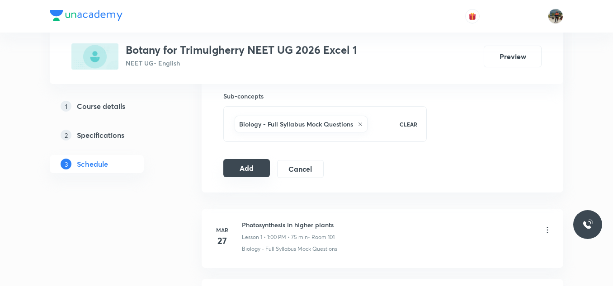
click at [232, 169] on button "Add" at bounding box center [246, 168] width 47 height 18
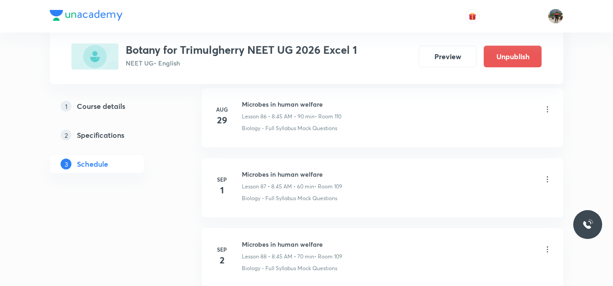
scroll to position [6188, 0]
